Goal: Information Seeking & Learning: Learn about a topic

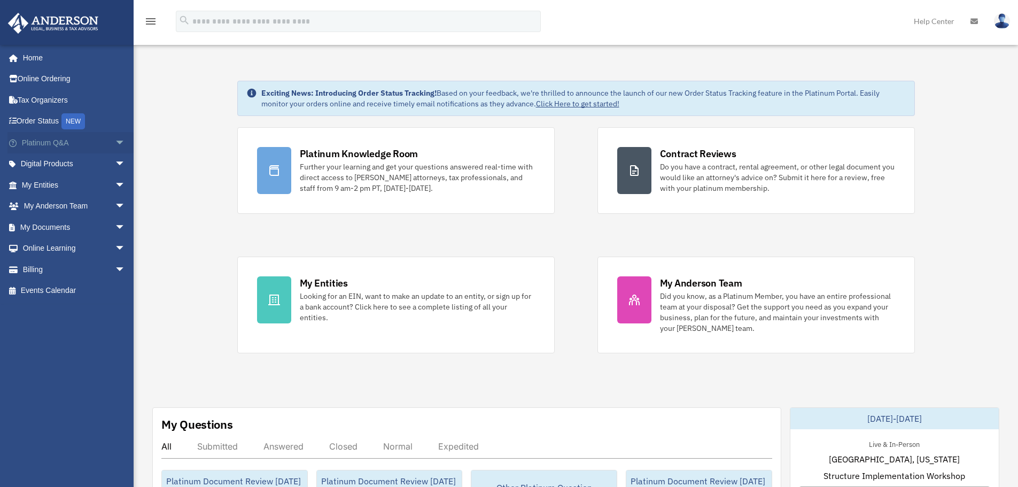
click at [116, 143] on span "arrow_drop_down" at bounding box center [125, 143] width 21 height 22
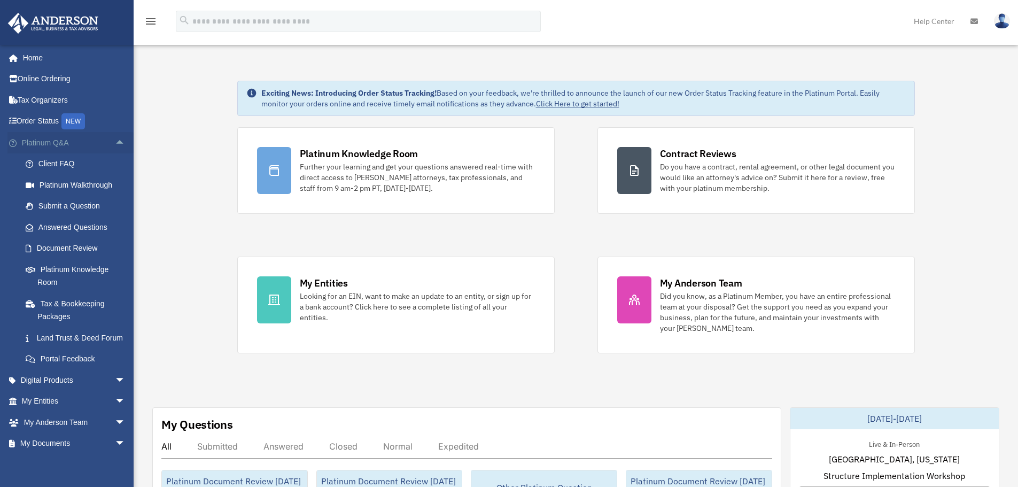
click at [115, 142] on span "arrow_drop_up" at bounding box center [125, 143] width 21 height 22
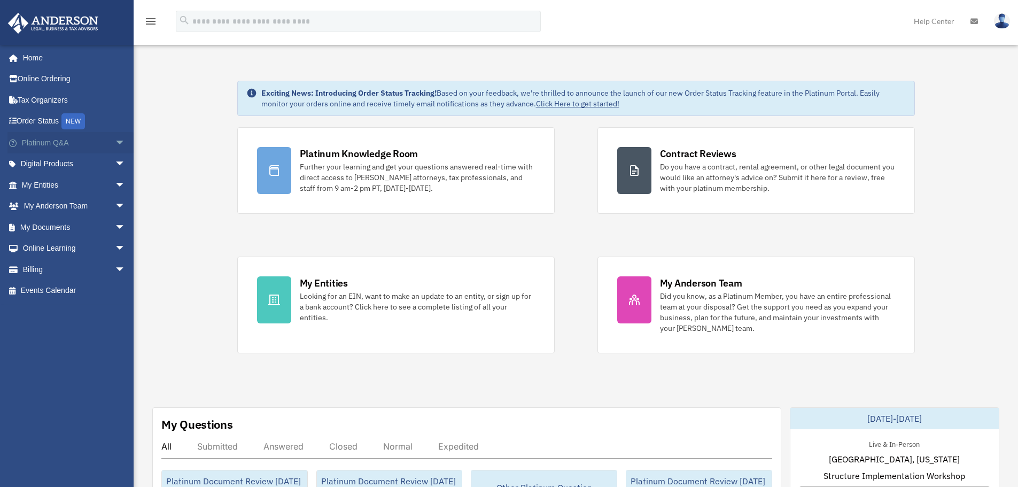
click at [115, 145] on span "arrow_drop_down" at bounding box center [125, 143] width 21 height 22
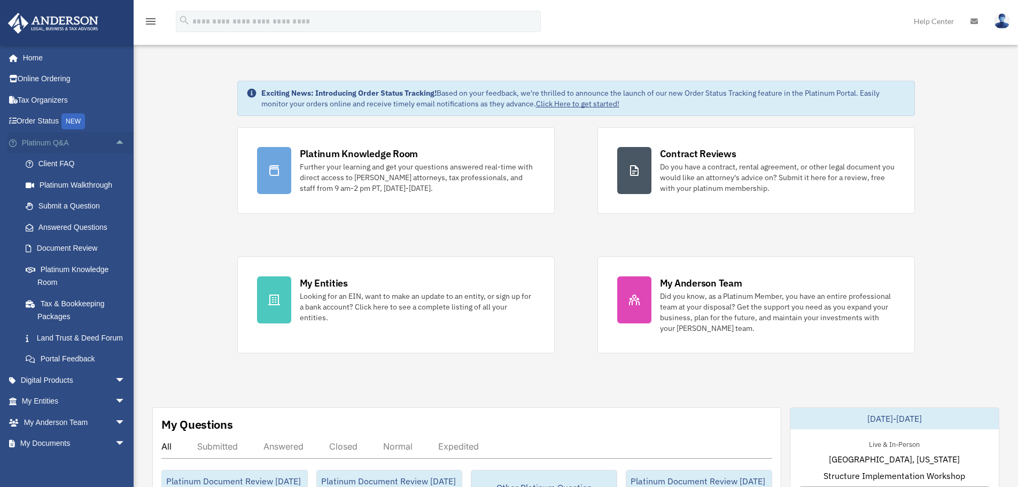
click at [115, 145] on span "arrow_drop_up" at bounding box center [125, 143] width 21 height 22
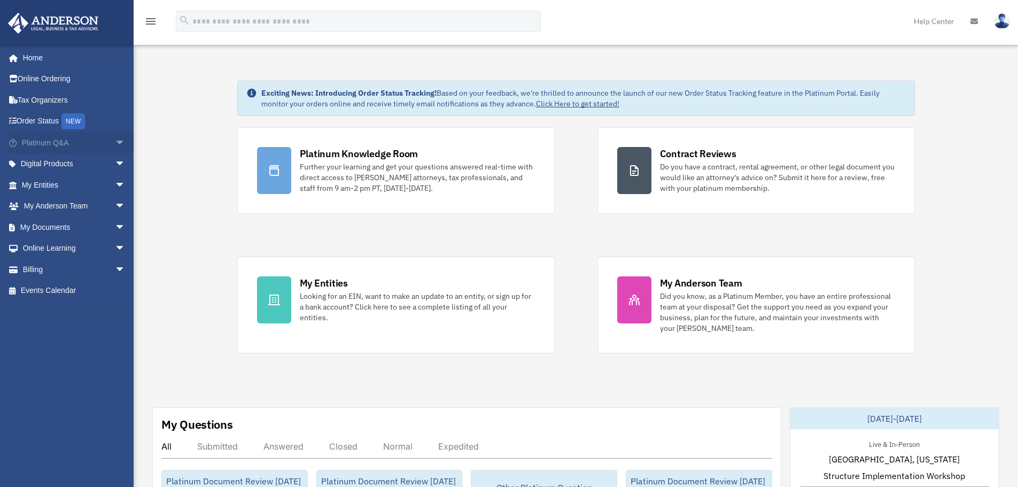
click at [115, 146] on span "arrow_drop_down" at bounding box center [125, 143] width 21 height 22
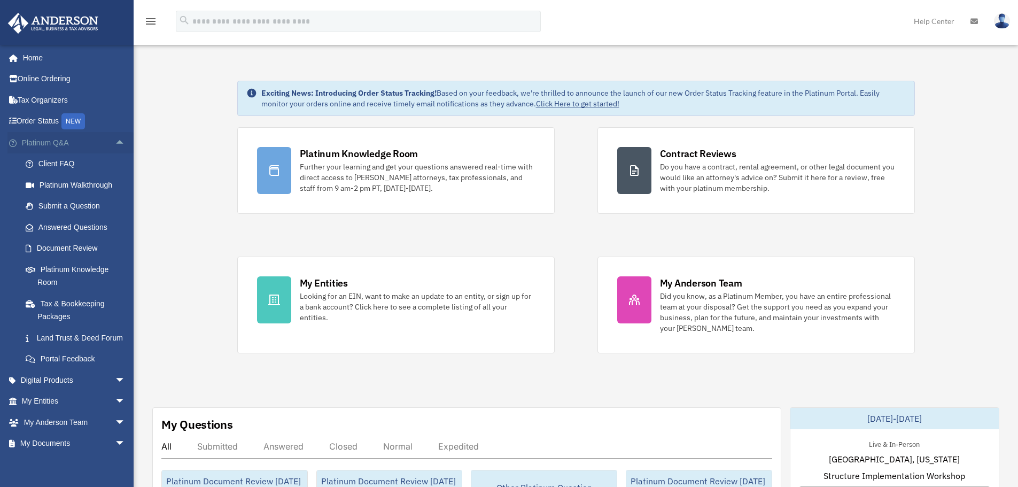
click at [115, 144] on span "arrow_drop_up" at bounding box center [125, 143] width 21 height 22
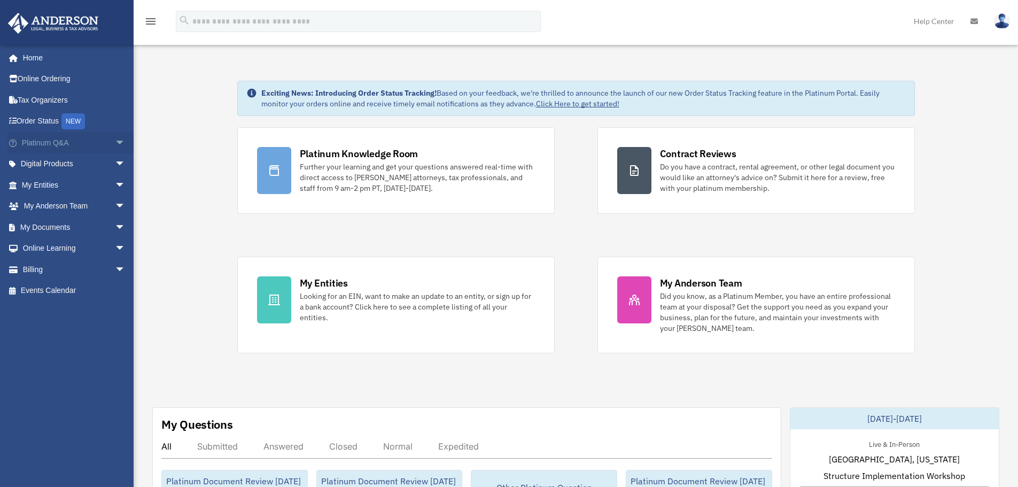
click at [115, 146] on span "arrow_drop_down" at bounding box center [125, 143] width 21 height 22
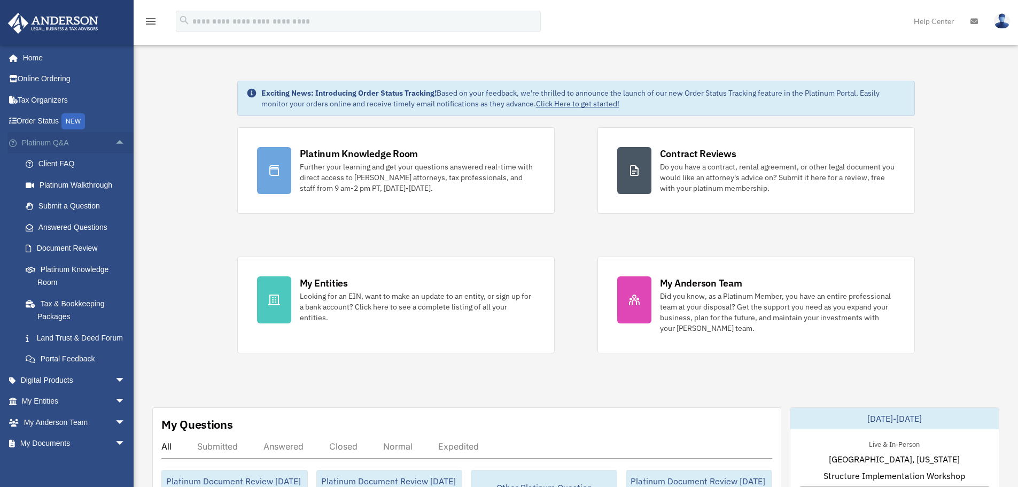
click at [115, 143] on span "arrow_drop_up" at bounding box center [125, 143] width 21 height 22
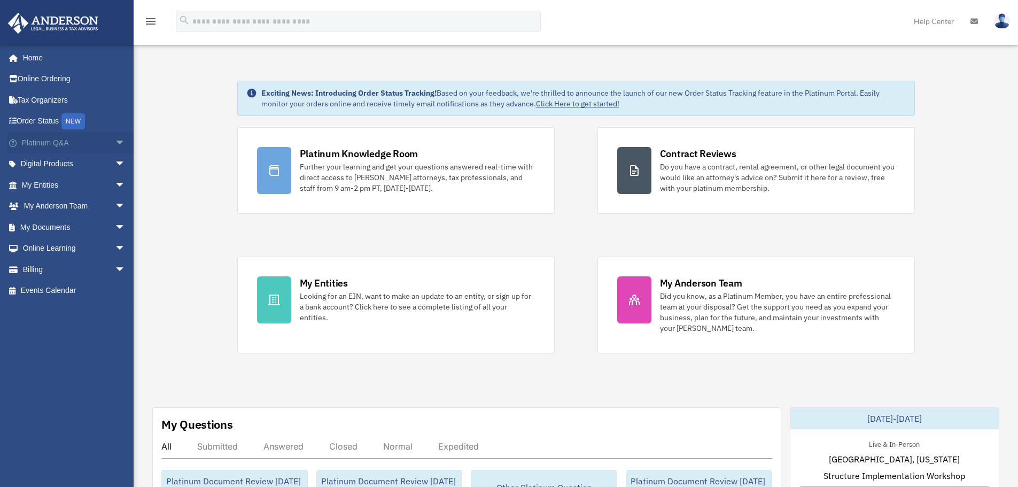
click at [117, 144] on span "arrow_drop_down" at bounding box center [125, 143] width 21 height 22
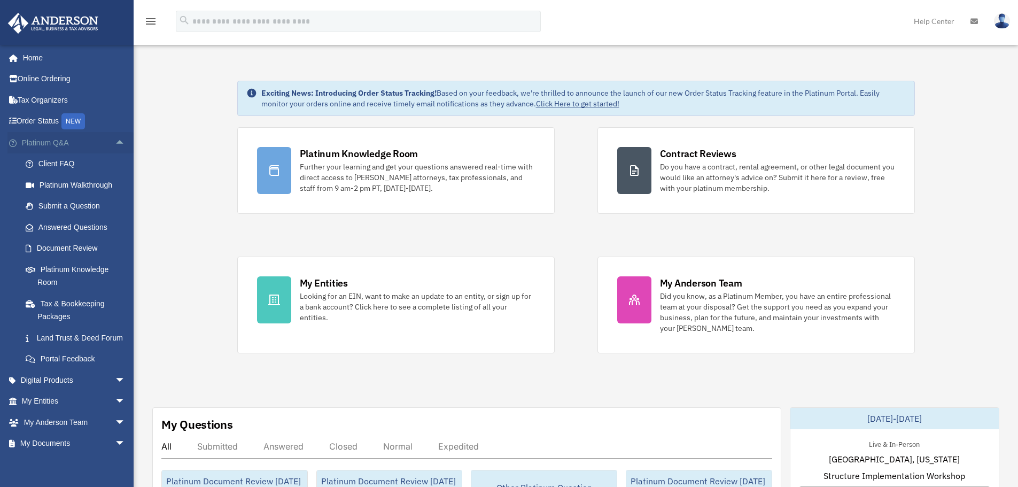
click at [115, 142] on span "arrow_drop_up" at bounding box center [125, 143] width 21 height 22
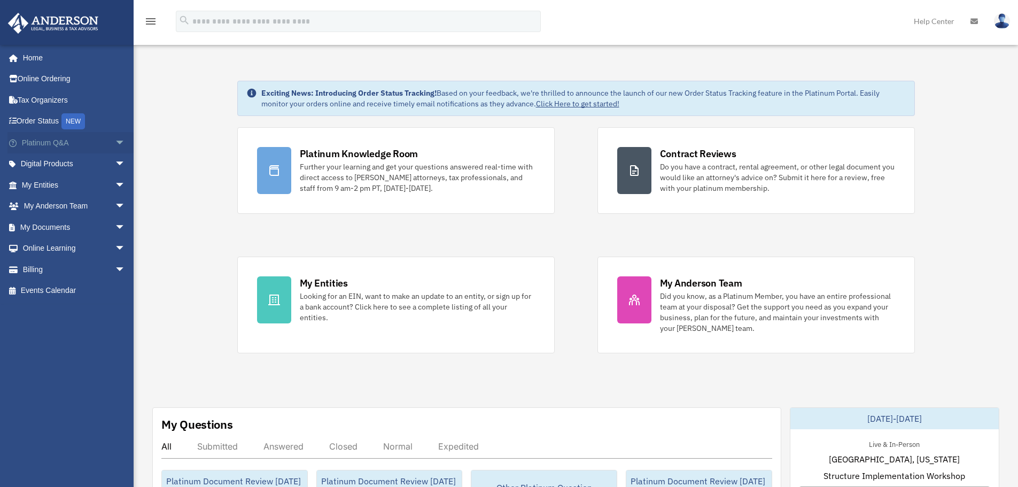
click at [118, 143] on span "arrow_drop_down" at bounding box center [125, 143] width 21 height 22
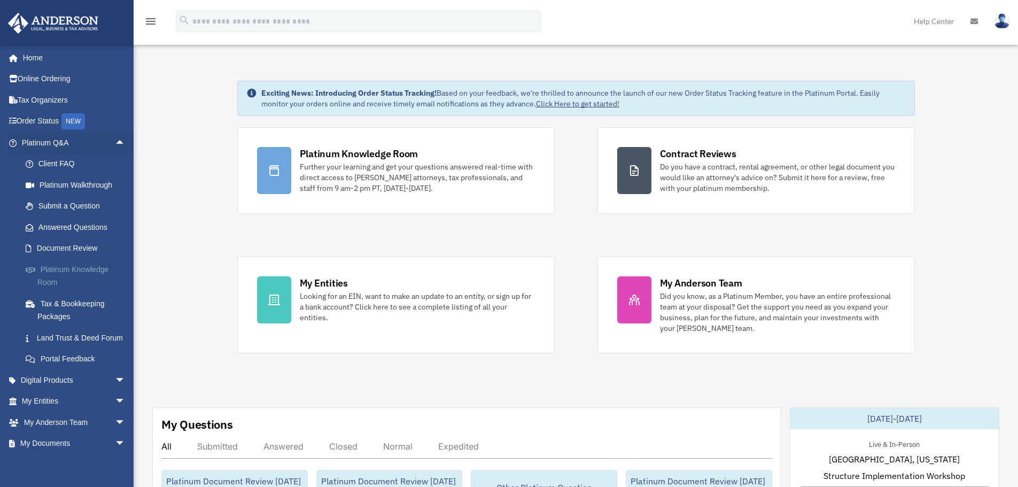
click at [80, 278] on link "Platinum Knowledge Room" at bounding box center [78, 276] width 127 height 34
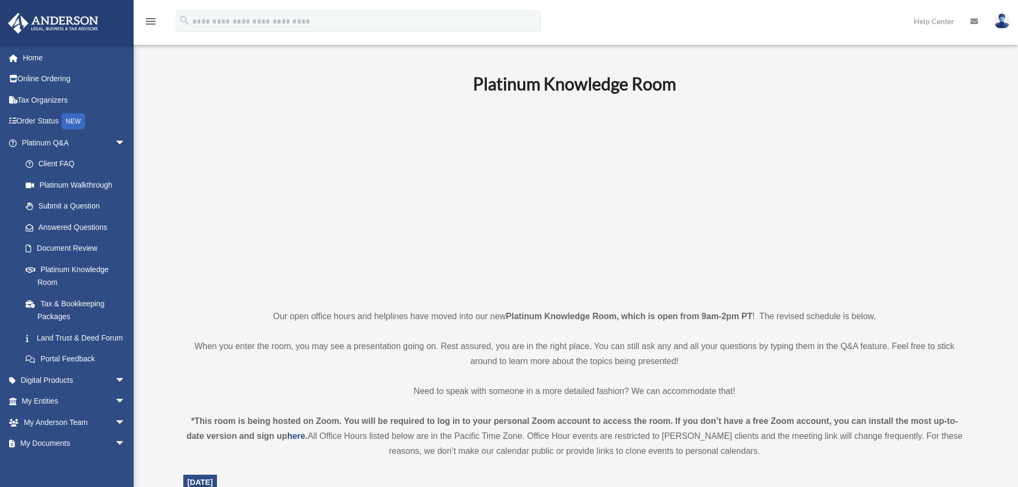
click at [247, 198] on p at bounding box center [574, 200] width 783 height 185
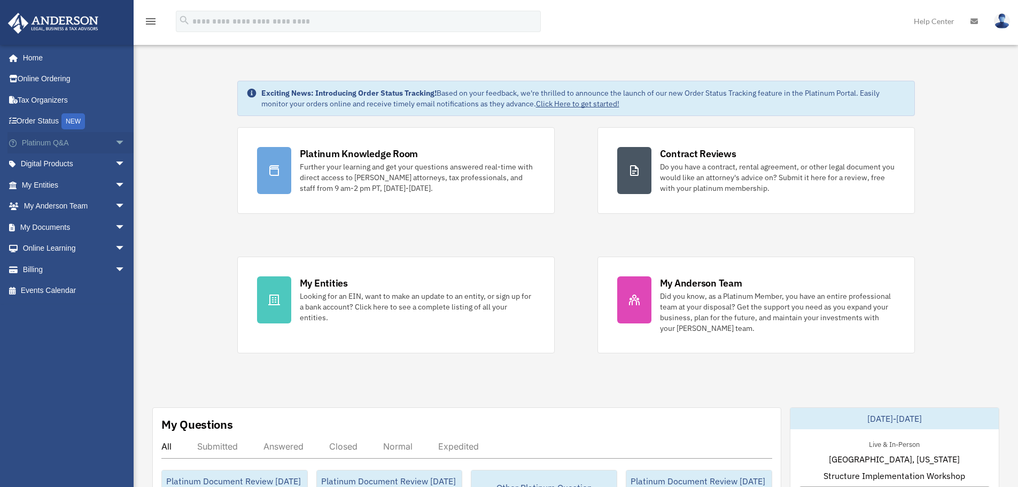
click at [115, 145] on span "arrow_drop_down" at bounding box center [125, 143] width 21 height 22
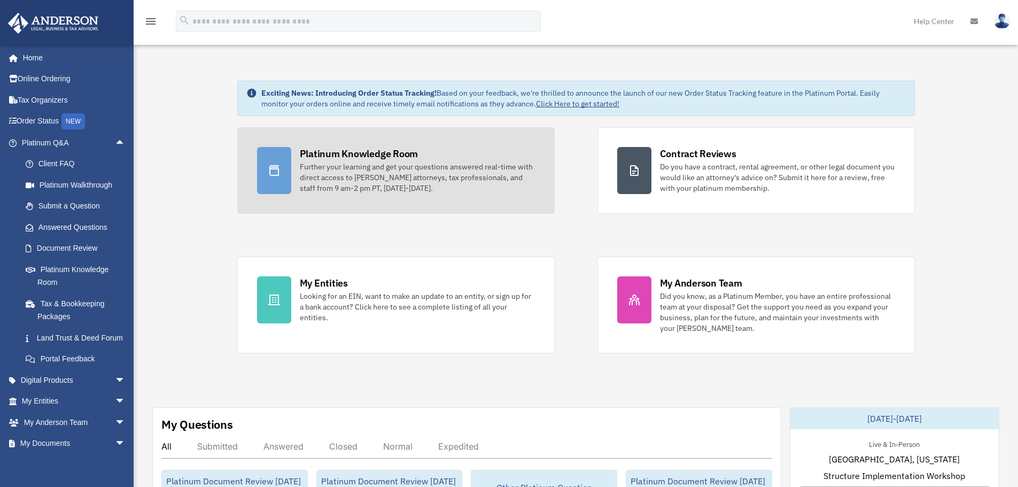
click at [321, 189] on div "Further your learning and get your questions answered real-time with direct acc…" at bounding box center [417, 177] width 235 height 32
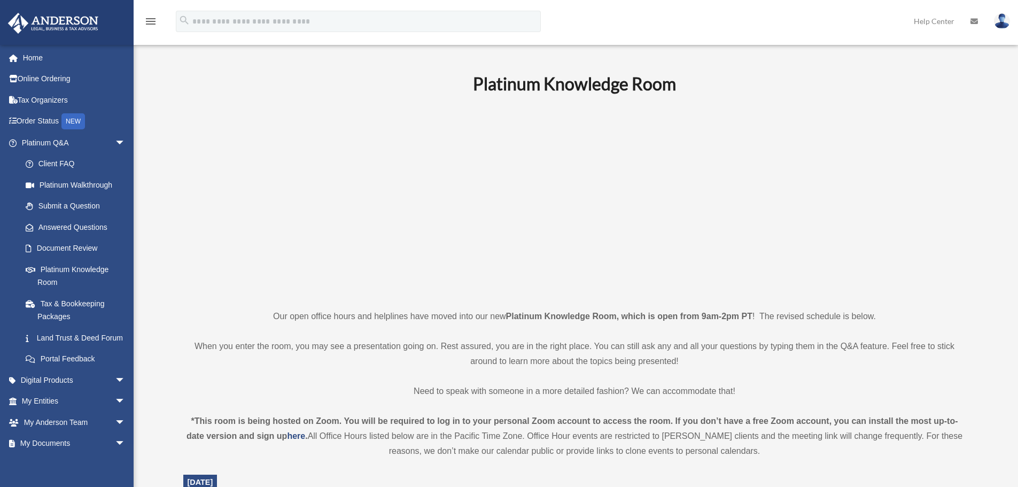
drag, startPoint x: 319, startPoint y: 249, endPoint x: 319, endPoint y: 256, distance: 6.4
click at [319, 249] on p at bounding box center [574, 200] width 783 height 185
